Goal: Task Accomplishment & Management: Use online tool/utility

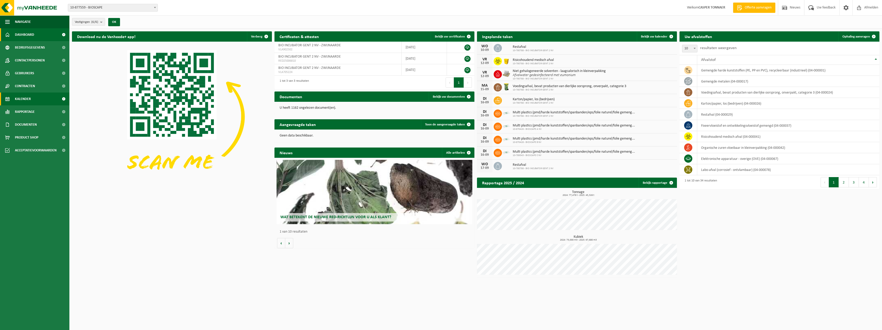
click at [29, 100] on span "Kalender" at bounding box center [23, 99] width 16 height 13
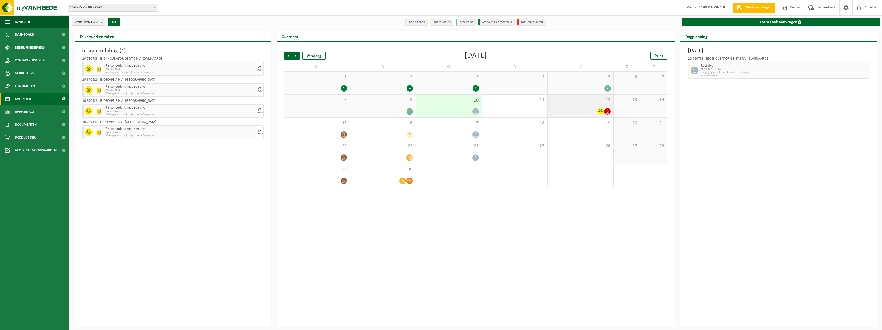
click at [588, 102] on span "12" at bounding box center [580, 100] width 60 height 6
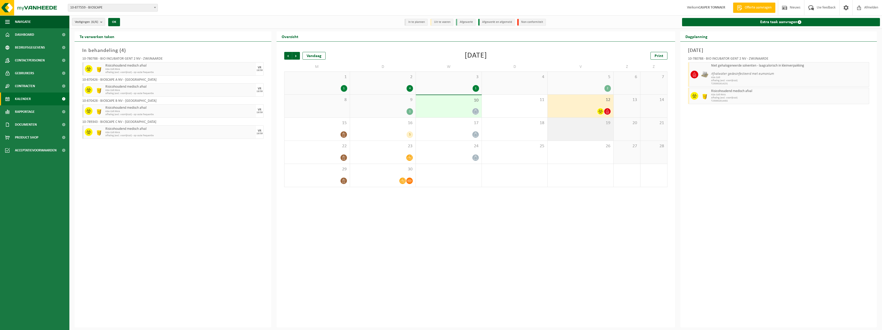
click at [577, 126] on div "19" at bounding box center [581, 129] width 66 height 23
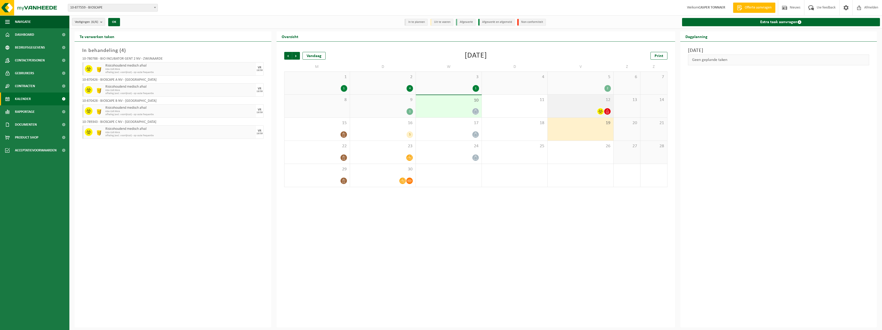
click at [565, 106] on div "12" at bounding box center [581, 106] width 66 height 23
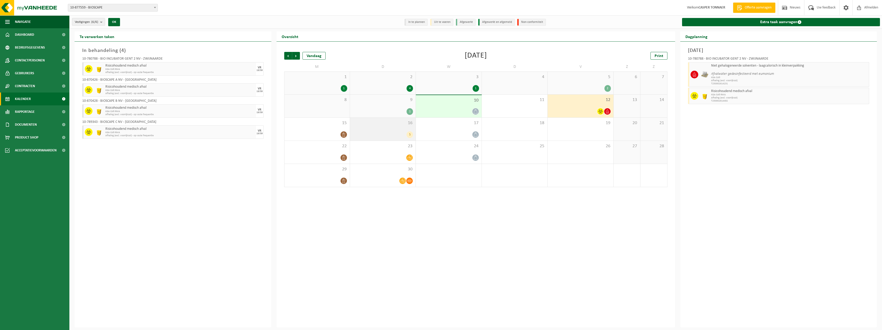
click at [383, 130] on div "16 5" at bounding box center [383, 129] width 66 height 23
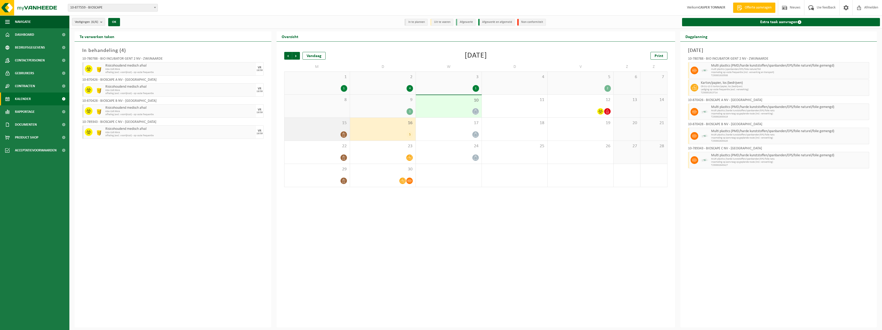
click at [325, 129] on div "15" at bounding box center [316, 129] width 65 height 23
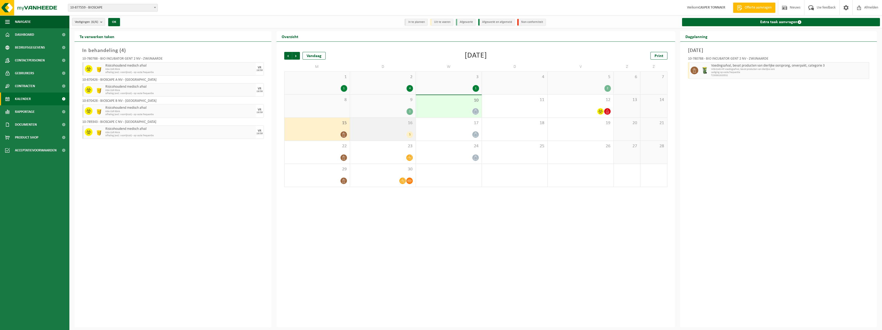
click at [384, 130] on div "16 5" at bounding box center [383, 129] width 66 height 23
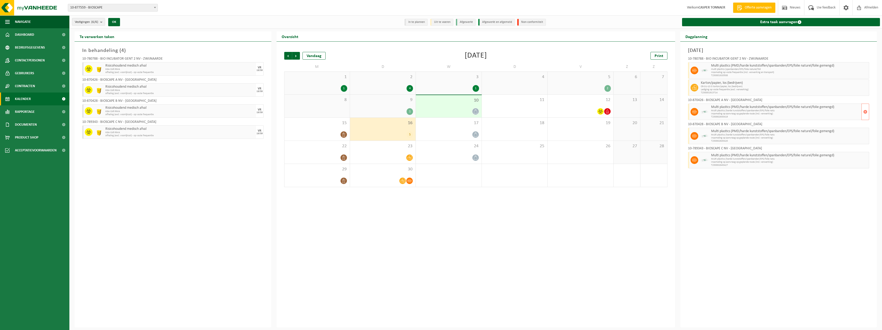
click at [723, 112] on span "Inzameling op aanvraag op geplande route (incl. verwerking)" at bounding box center [785, 113] width 149 height 3
drag, startPoint x: 723, startPoint y: 112, endPoint x: 697, endPoint y: 116, distance: 26.5
click at [697, 116] on div at bounding box center [694, 112] width 12 height 16
click at [693, 111] on icon at bounding box center [694, 111] width 5 height 5
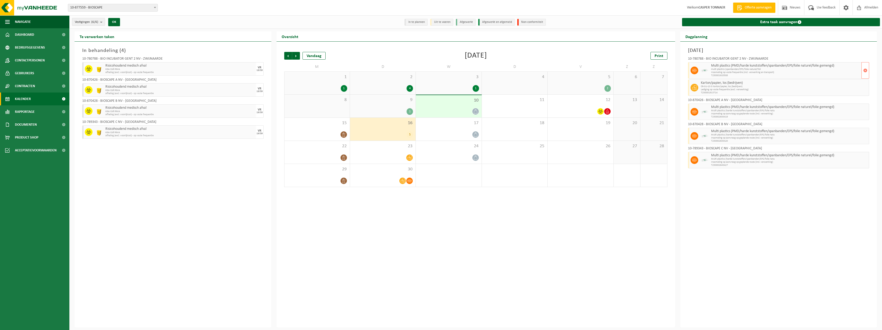
click at [694, 65] on div at bounding box center [694, 70] width 12 height 16
drag, startPoint x: 694, startPoint y: 65, endPoint x: 694, endPoint y: 69, distance: 4.7
click at [694, 69] on div at bounding box center [694, 70] width 12 height 16
click at [695, 71] on icon at bounding box center [694, 70] width 5 height 5
click at [589, 108] on div at bounding box center [580, 111] width 60 height 7
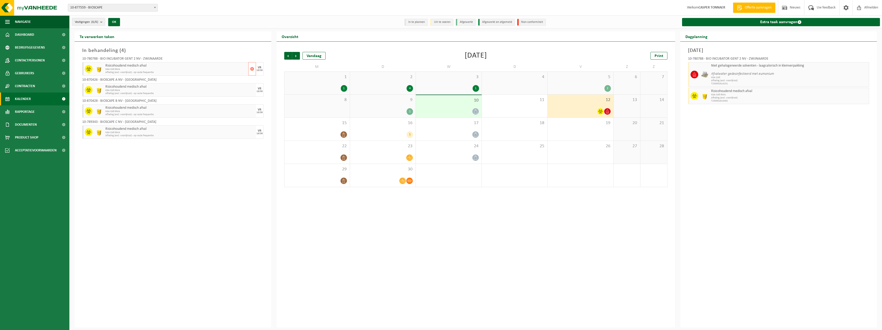
click at [114, 71] on span "Afhaling (excl. voorrijkost) - op vaste frequentie" at bounding box center [176, 72] width 142 height 3
drag, startPoint x: 114, startPoint y: 71, endPoint x: 111, endPoint y: 91, distance: 20.4
click at [111, 91] on span "KGA Colli RMA" at bounding box center [179, 90] width 149 height 3
